Goal: Transaction & Acquisition: Purchase product/service

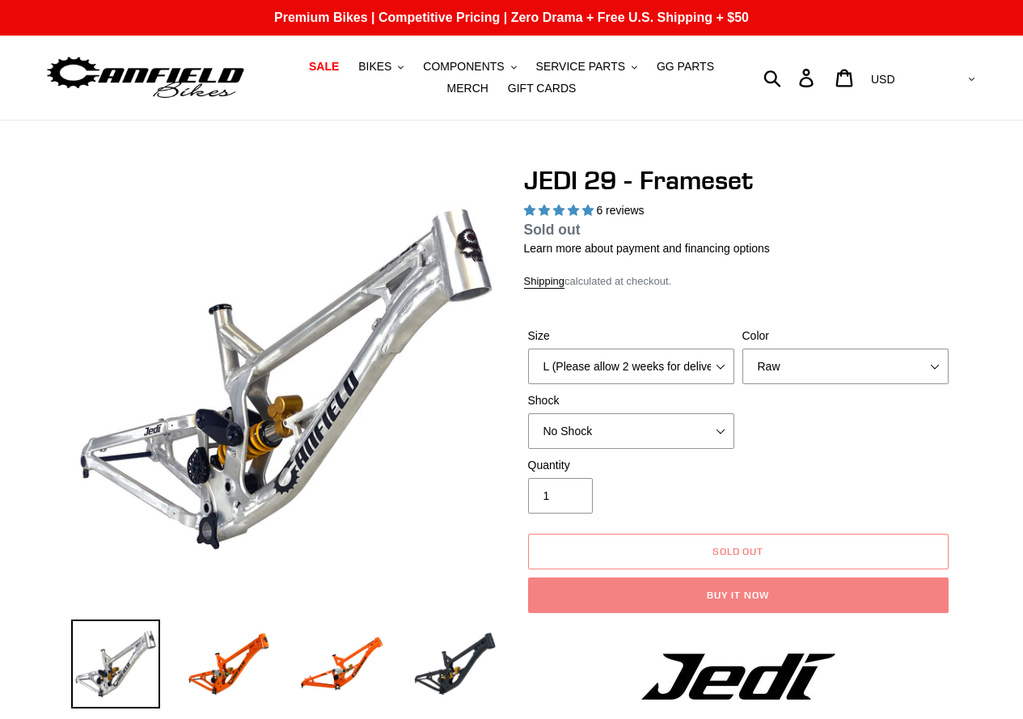
select select "highest-rating"
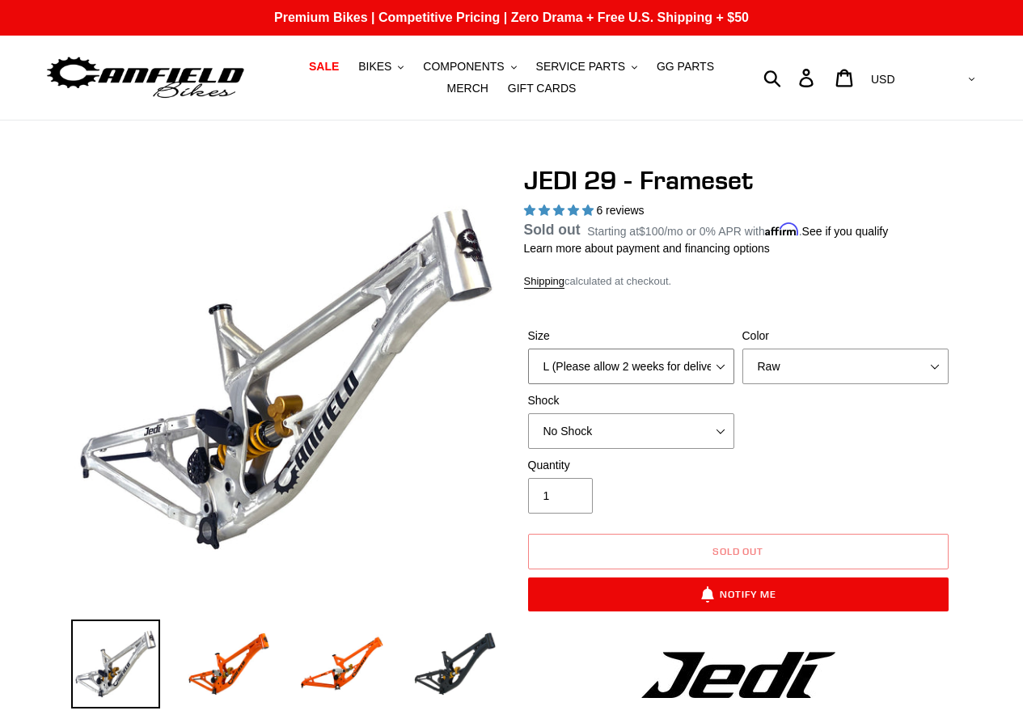
click at [696, 360] on select "M (Please allow 2 weeks for delivery) L (Please allow 2 weeks for delivery) XL" at bounding box center [631, 366] width 206 height 36
click at [528, 348] on select "M (Please allow 2 weeks for delivery) L (Please allow 2 weeks for delivery) XL" at bounding box center [631, 366] width 206 height 36
click at [782, 367] on select "Orange Raw Stealth Black" at bounding box center [845, 366] width 206 height 36
click at [650, 434] on select "No Shock FOX DHX2 250x75 RockShox Vivid Ultimate DH 250x75 EXT e-Storia LOX V3" at bounding box center [631, 431] width 206 height 36
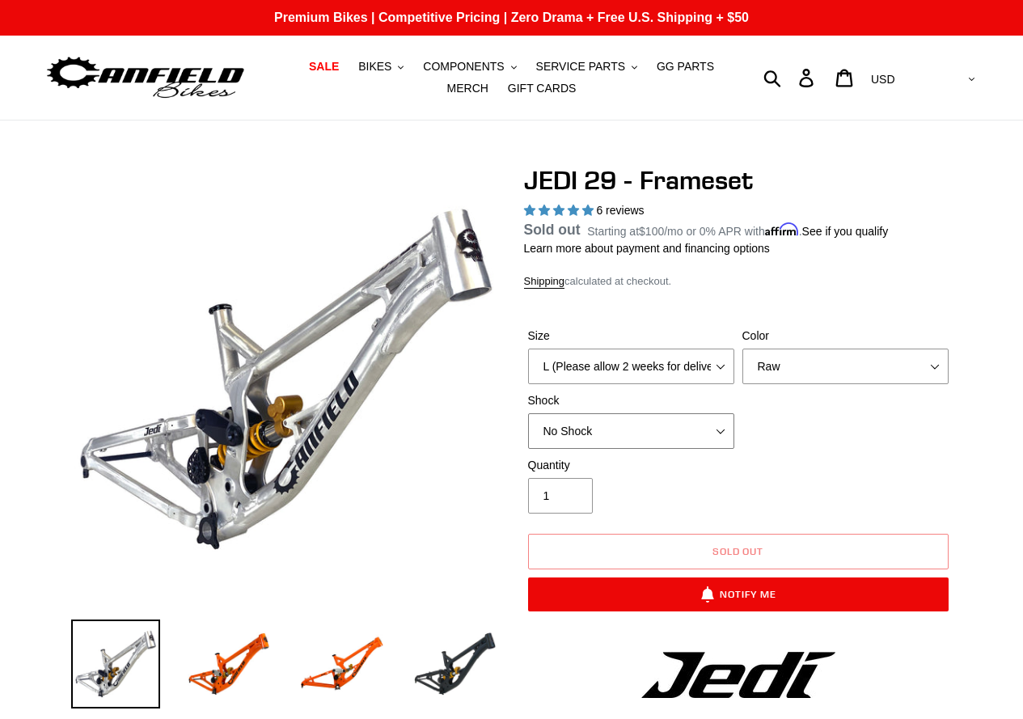
click at [528, 413] on select "No Shock FOX DHX2 250x75 RockShox Vivid Ultimate DH 250x75 EXT e-Storia LOX V3" at bounding box center [631, 431] width 206 height 36
click at [694, 418] on select "No Shock FOX DHX2 250x75 RockShox Vivid Ultimate DH 250x75 EXT e-Storia LOX V3" at bounding box center [631, 431] width 206 height 36
click at [692, 411] on div "Shock No Shock FOX DHX2 250x75 RockShox Vivid Ultimate DH 250x75 EXT e-Storia L…" at bounding box center [631, 420] width 214 height 57
click at [819, 361] on select "Orange Raw Stealth Black" at bounding box center [845, 366] width 206 height 36
click at [742, 368] on select "Orange Raw Stealth Black" at bounding box center [845, 366] width 206 height 36
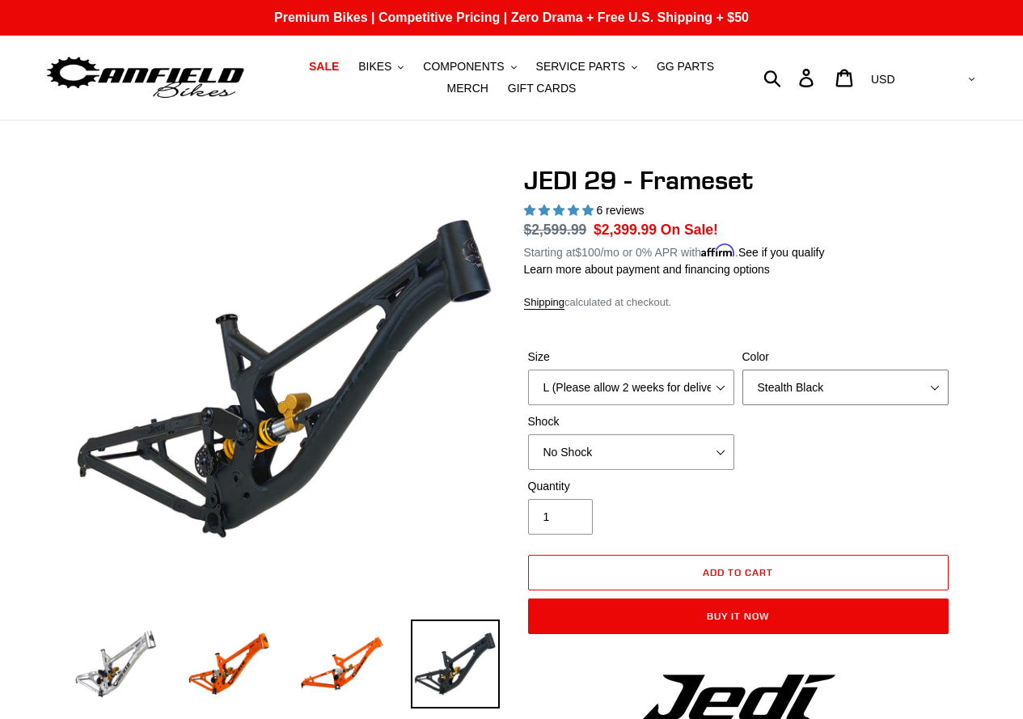
click at [842, 387] on select "Orange Raw Stealth Black" at bounding box center [845, 387] width 206 height 36
click at [742, 369] on select "Orange Raw Stealth Black" at bounding box center [845, 387] width 206 height 36
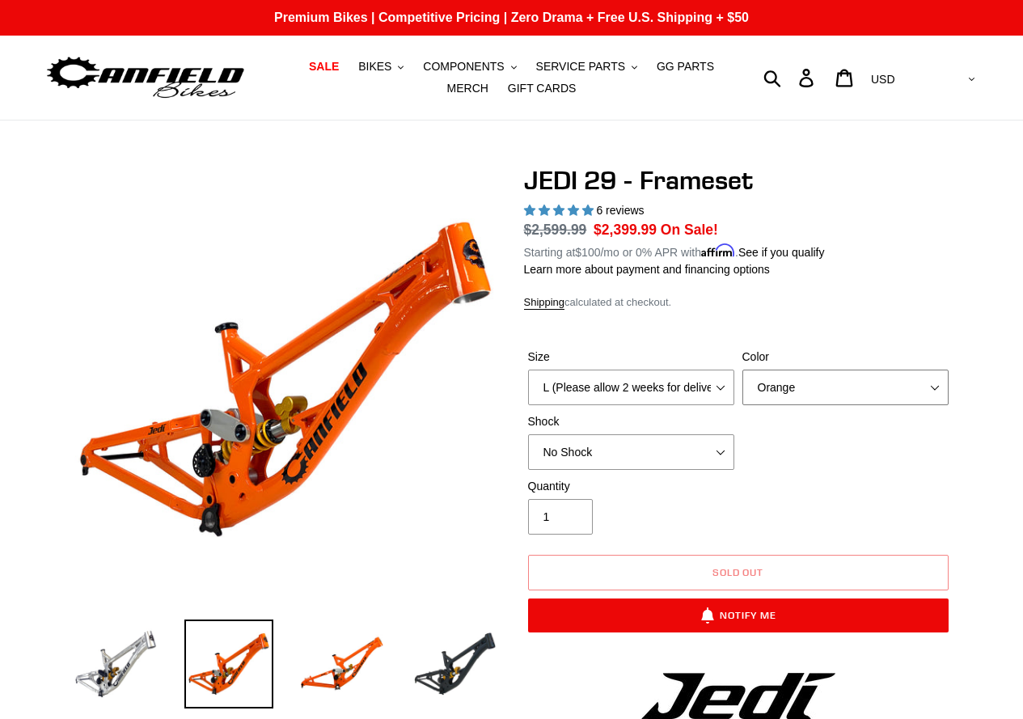
click at [825, 382] on select "Orange Raw Stealth Black" at bounding box center [845, 387] width 206 height 36
select select "Stealth Black"
click at [742, 369] on select "Orange Raw Stealth Black" at bounding box center [845, 387] width 206 height 36
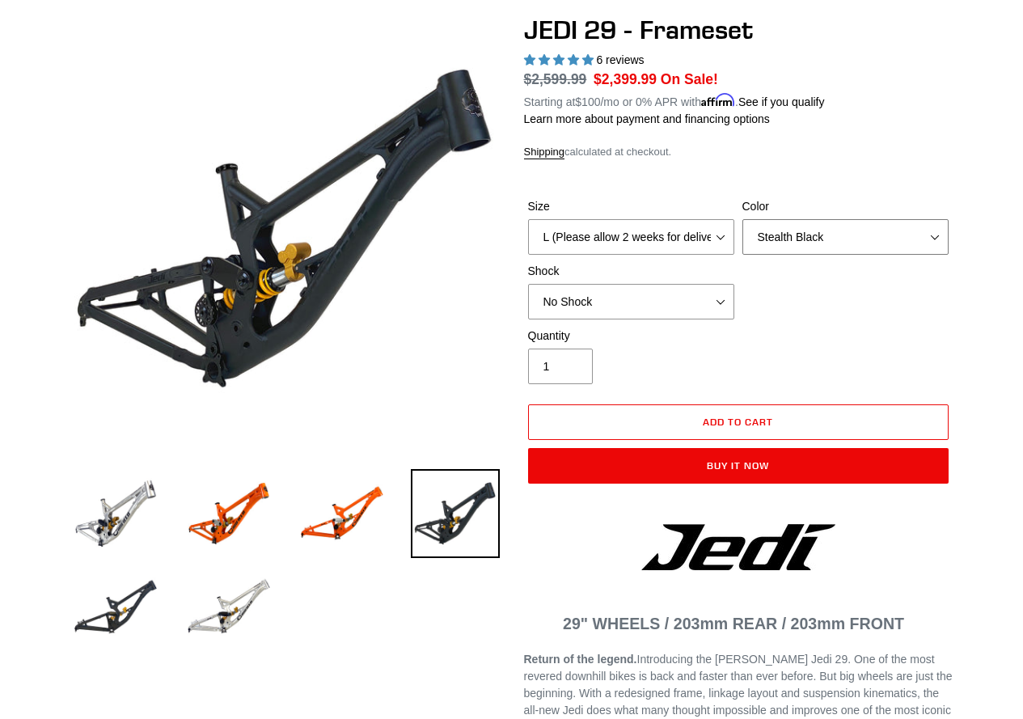
scroll to position [647, 0]
